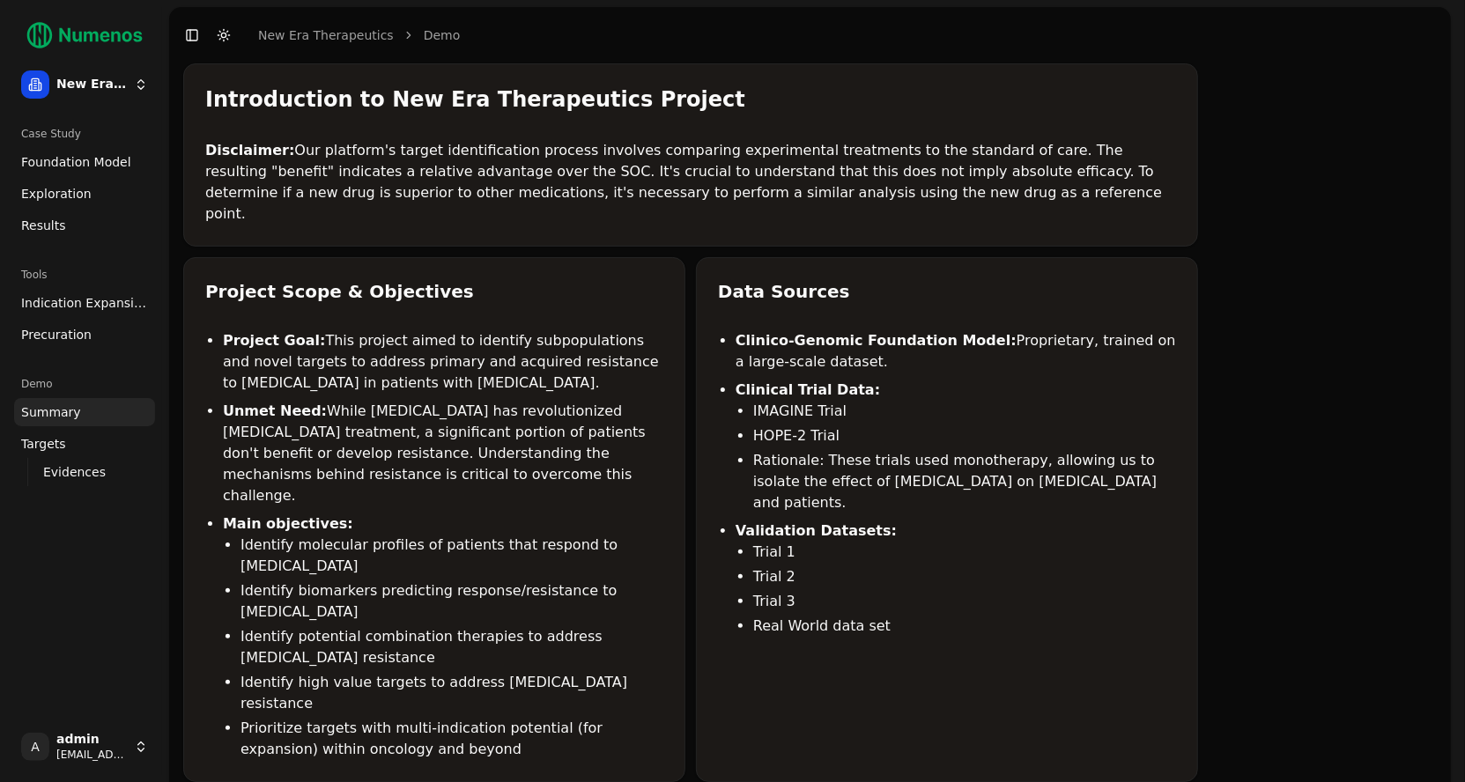
click at [70, 155] on span "Foundation Model" at bounding box center [76, 162] width 110 height 18
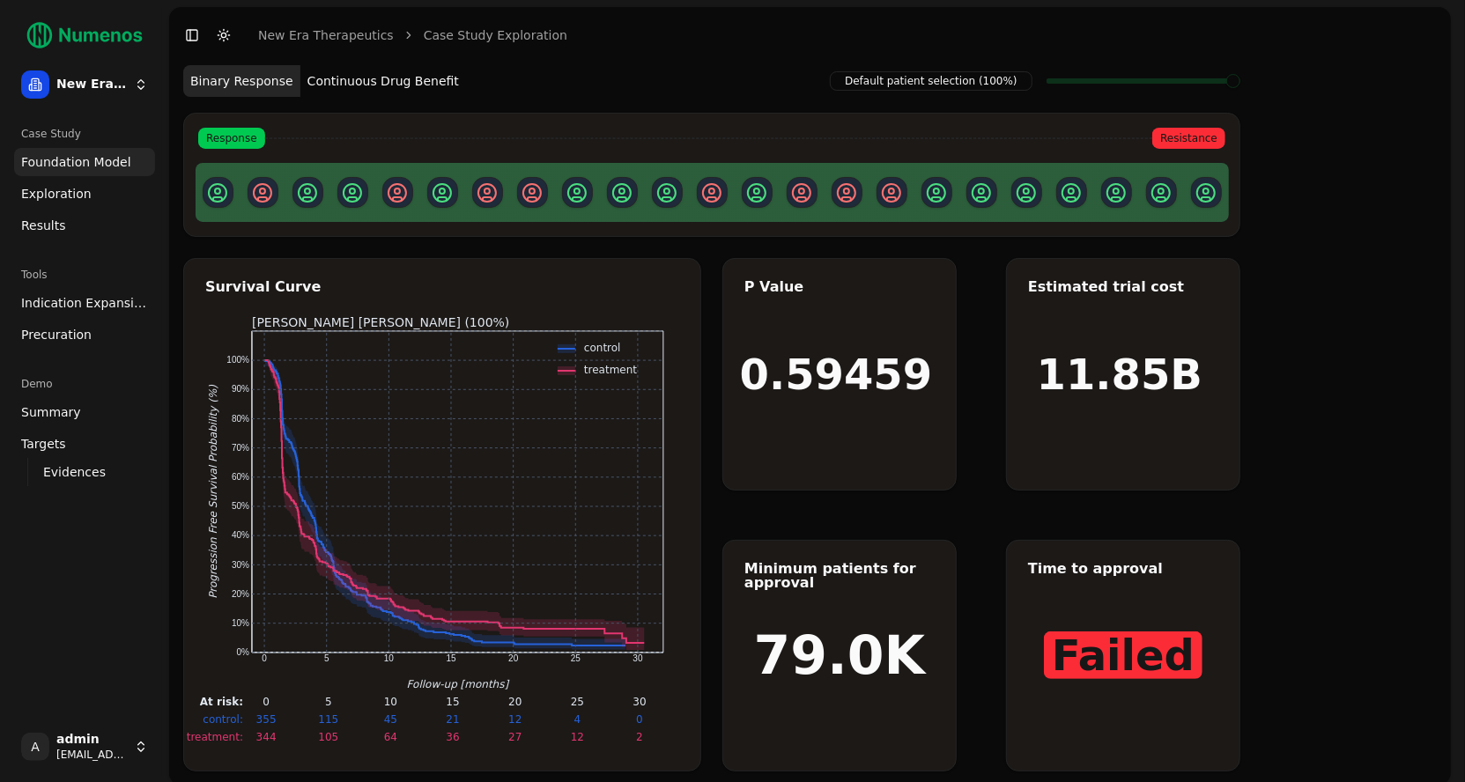
click at [411, 81] on button "Continuous Drug Benefit" at bounding box center [383, 81] width 166 height 32
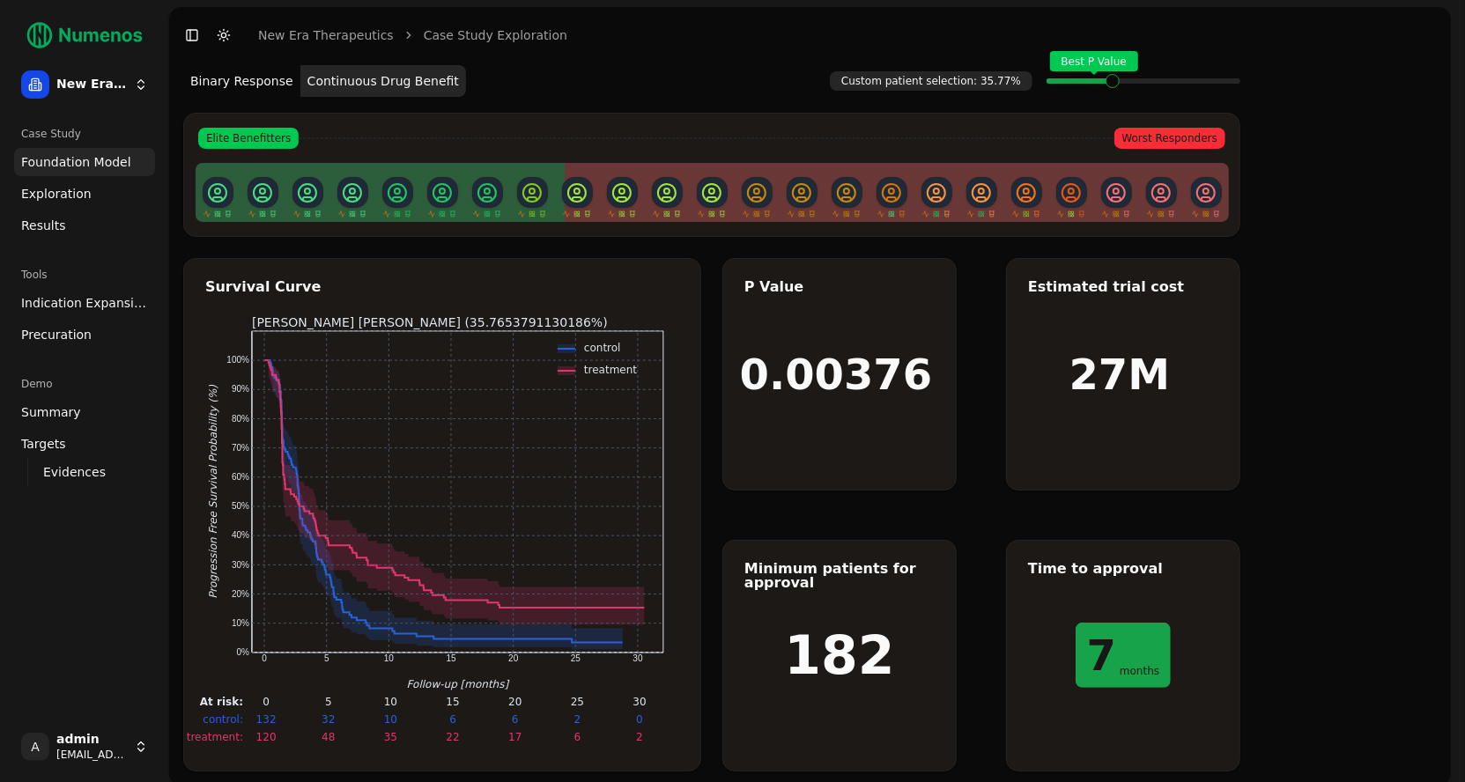
click at [48, 206] on link "Exploration" at bounding box center [84, 194] width 141 height 28
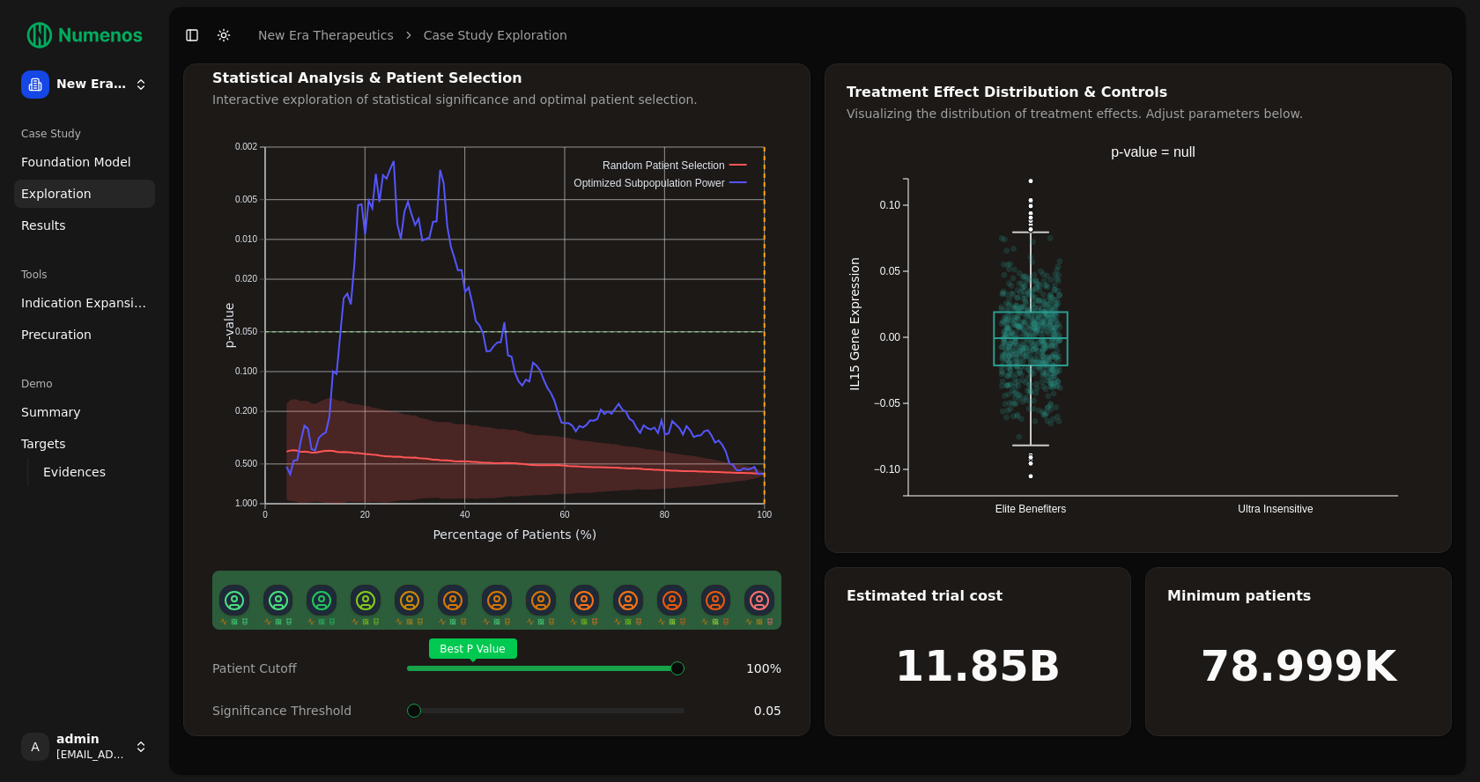
click at [43, 222] on span "Results" at bounding box center [43, 226] width 45 height 18
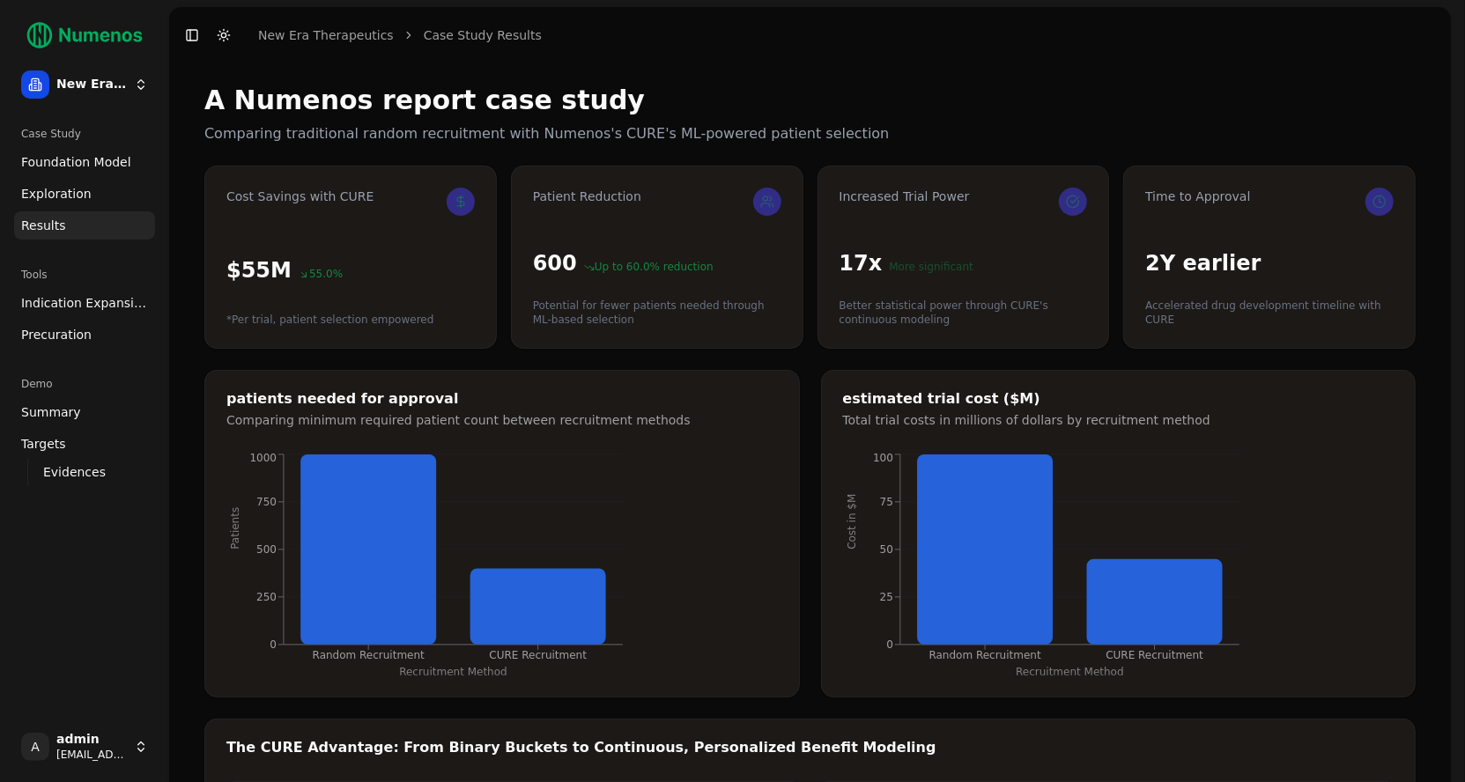
click at [73, 193] on span "Exploration" at bounding box center [56, 194] width 70 height 18
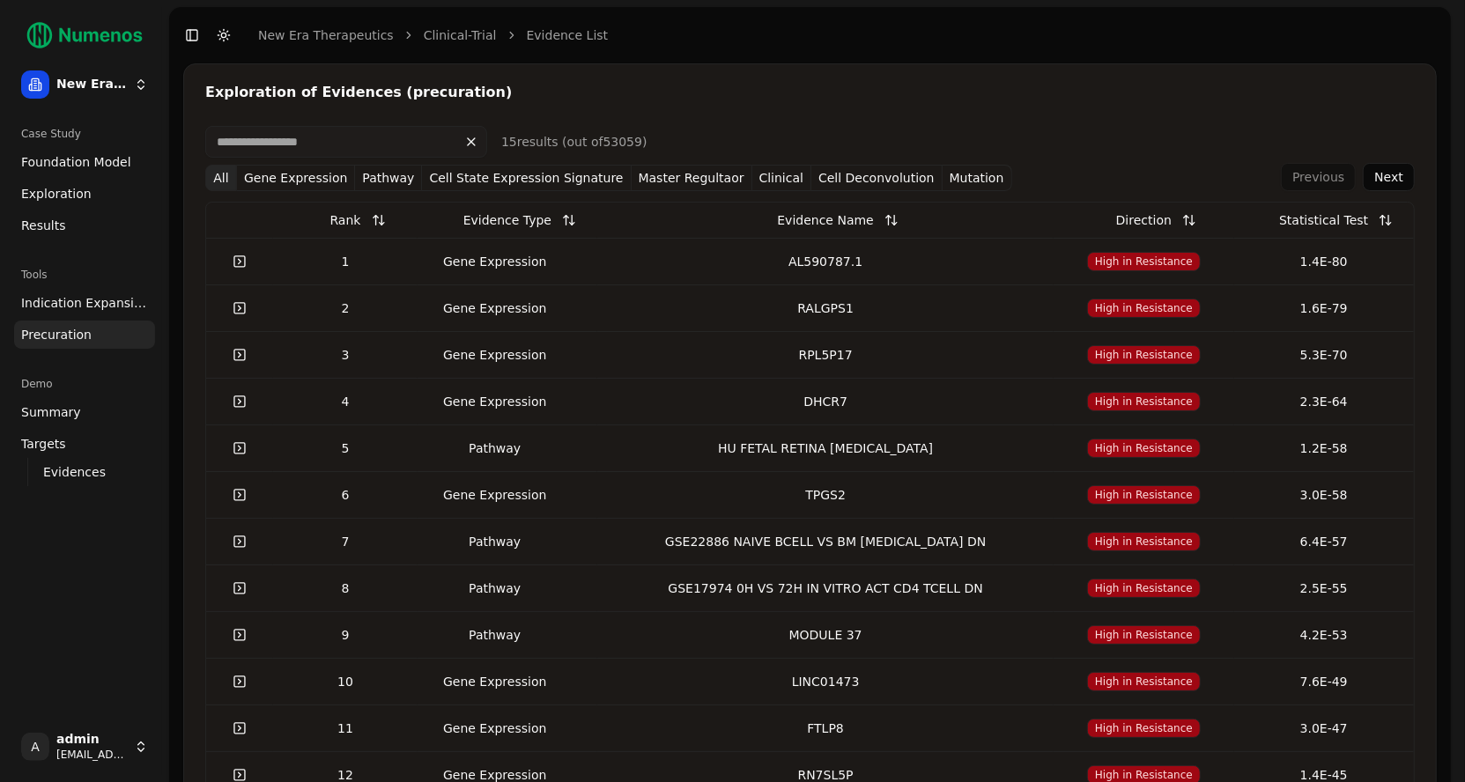
click at [58, 205] on link "Exploration" at bounding box center [84, 194] width 141 height 28
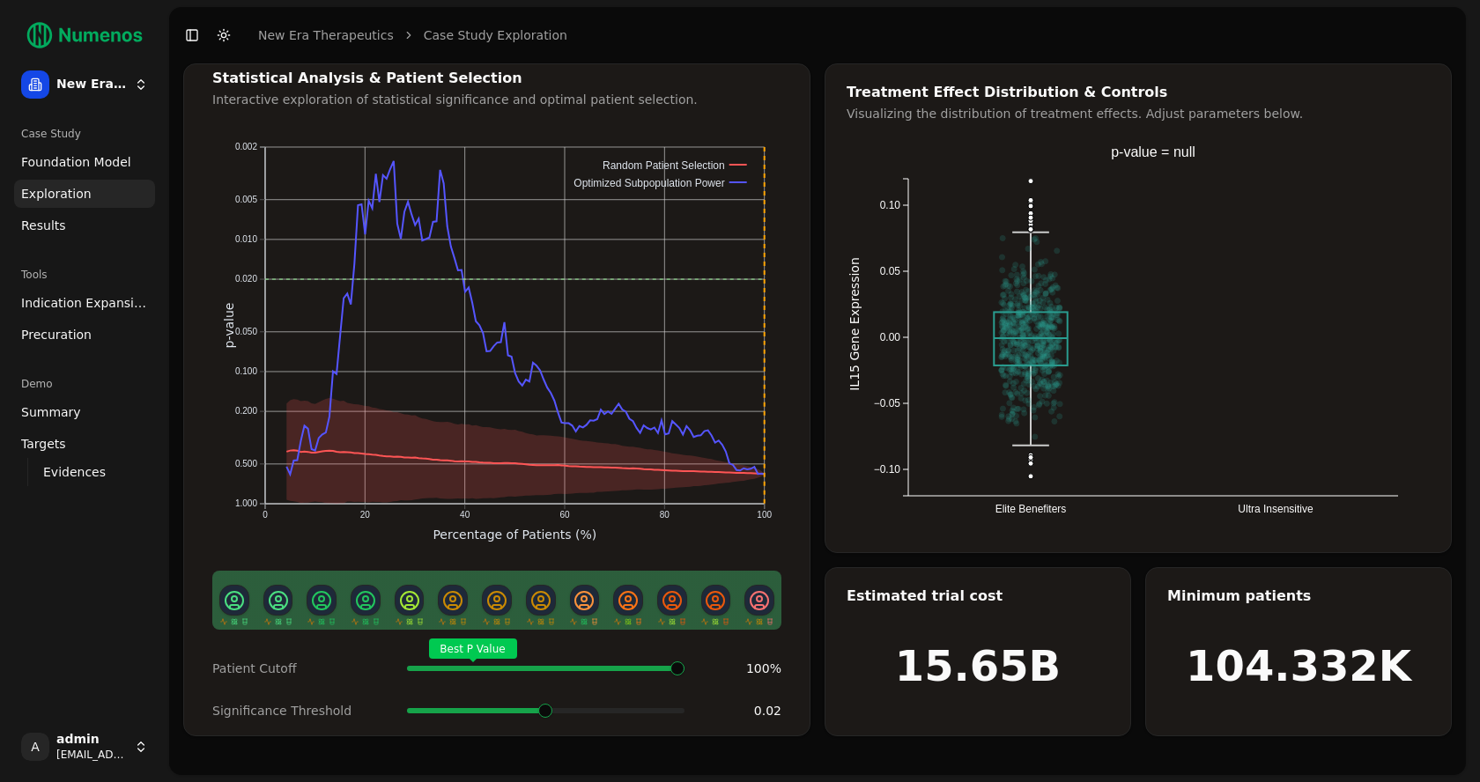
click at [547, 704] on span at bounding box center [545, 711] width 14 height 14
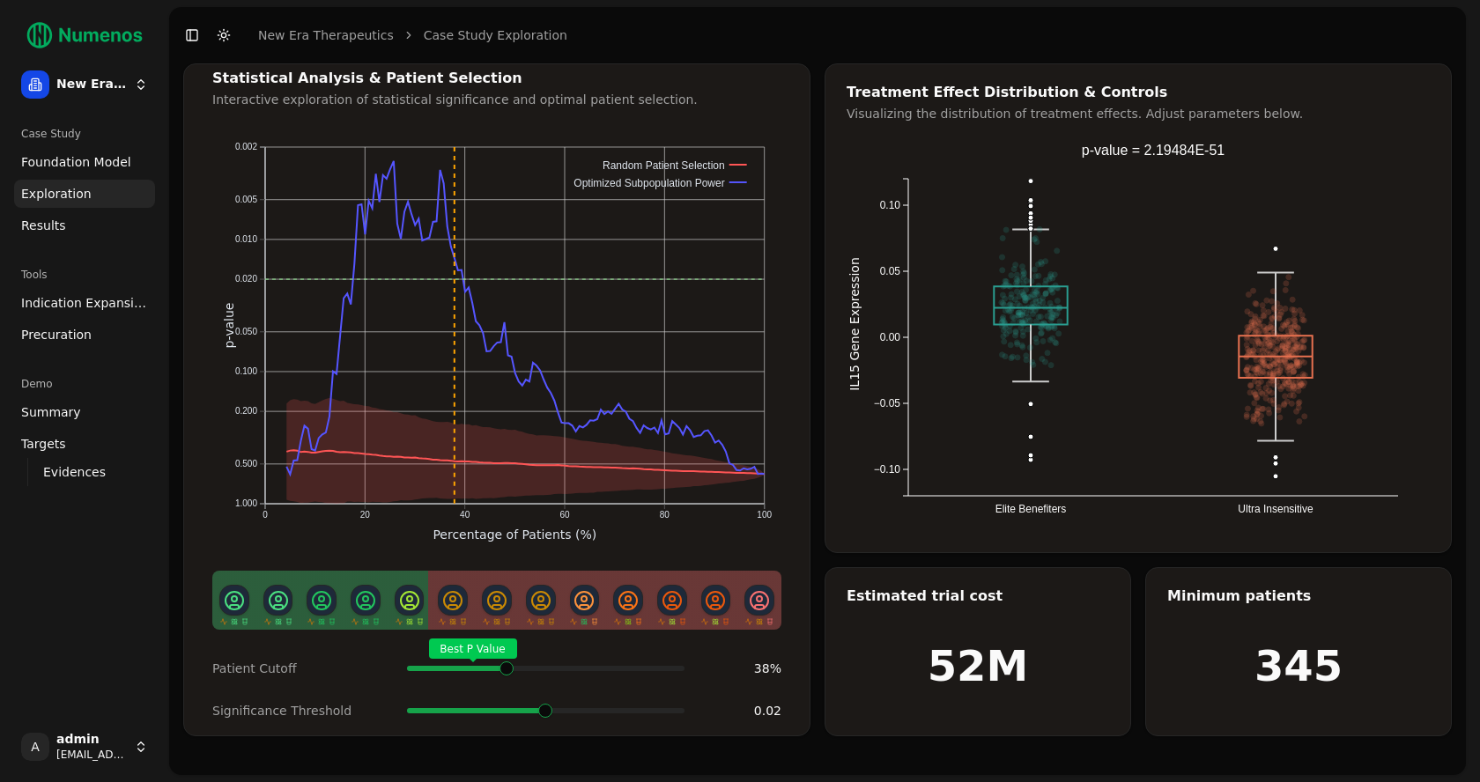
click at [673, 665] on span at bounding box center [674, 668] width 2 height 7
click at [91, 171] on link "Foundation Model" at bounding box center [84, 162] width 141 height 28
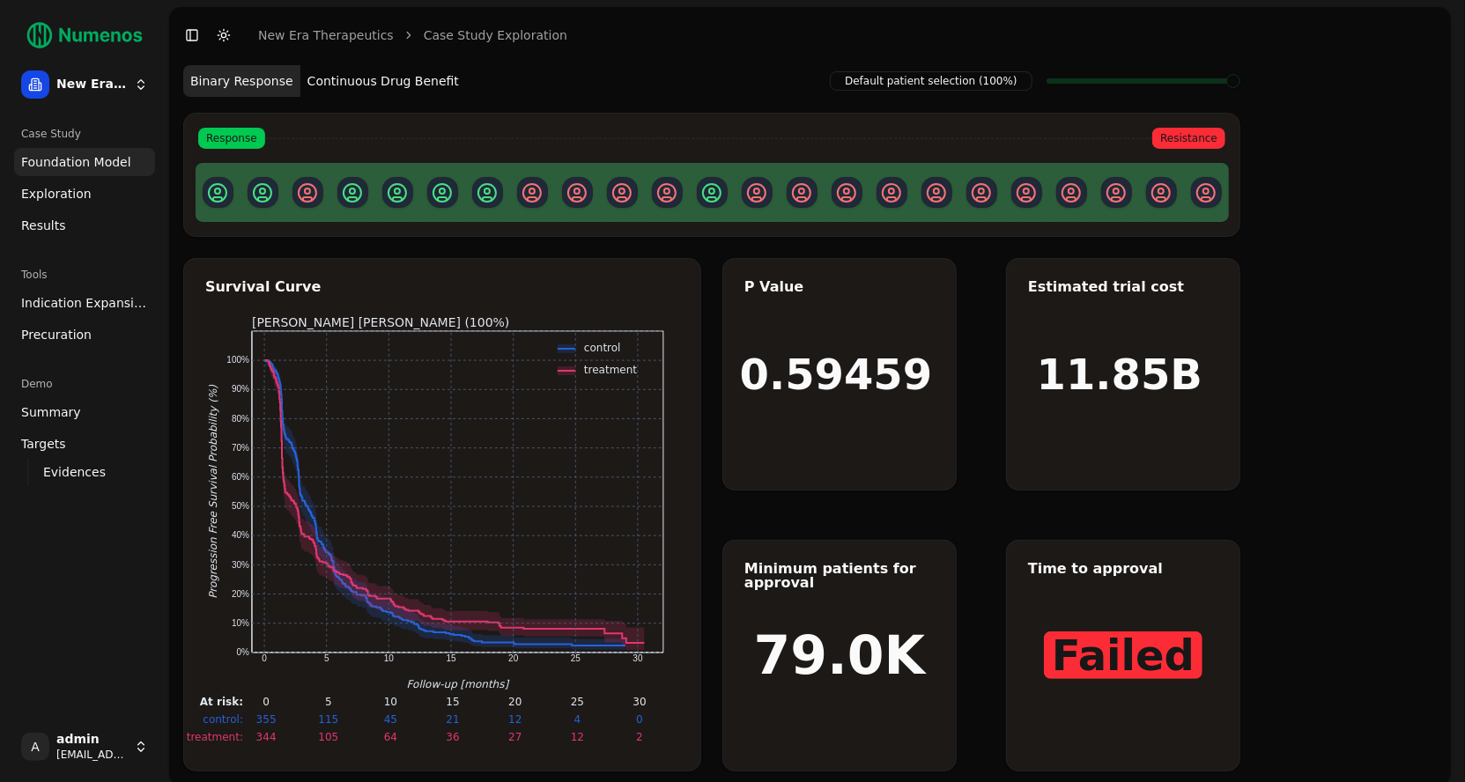
click at [378, 84] on button "Continuous Drug Benefit" at bounding box center [383, 81] width 166 height 32
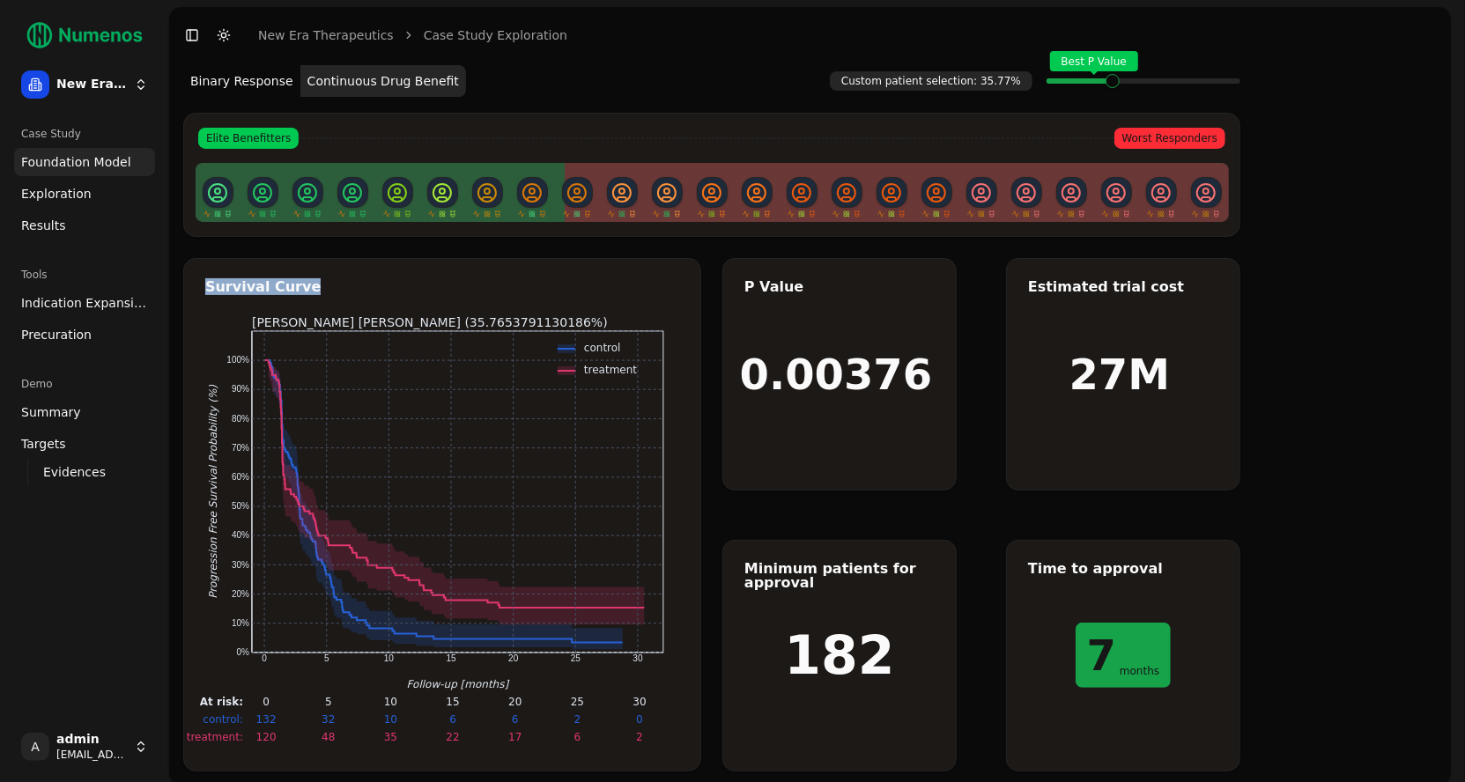
drag, startPoint x: 204, startPoint y: 285, endPoint x: 335, endPoint y: 286, distance: 130.4
click at [335, 286] on div "Survival Curve" at bounding box center [442, 287] width 474 height 14
